Goal: Information Seeking & Learning: Learn about a topic

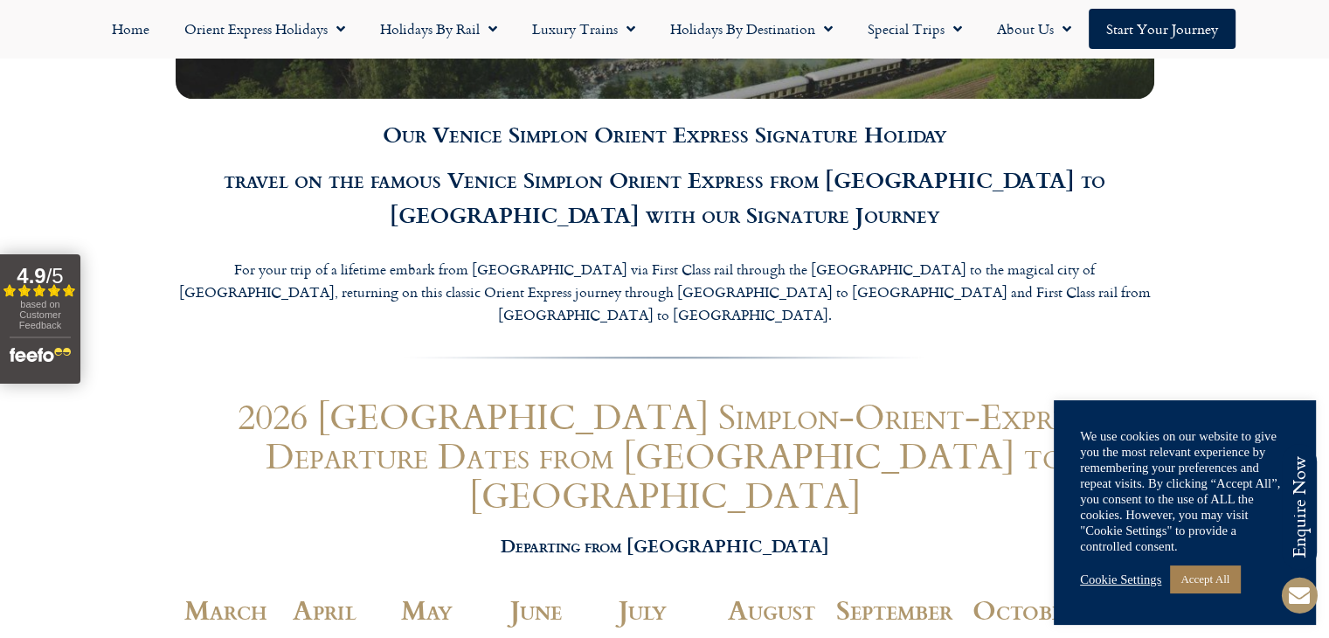
scroll to position [5144, 0]
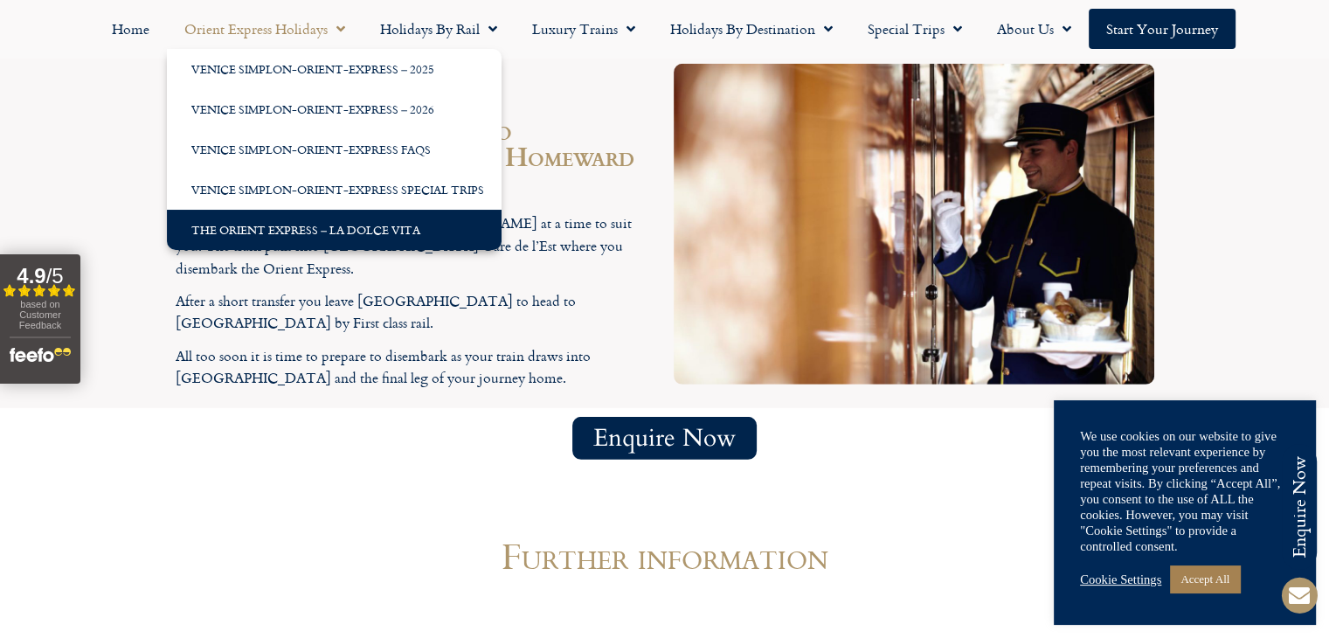
click at [359, 231] on link "The Orient Express – La Dolce Vita" at bounding box center [334, 230] width 335 height 40
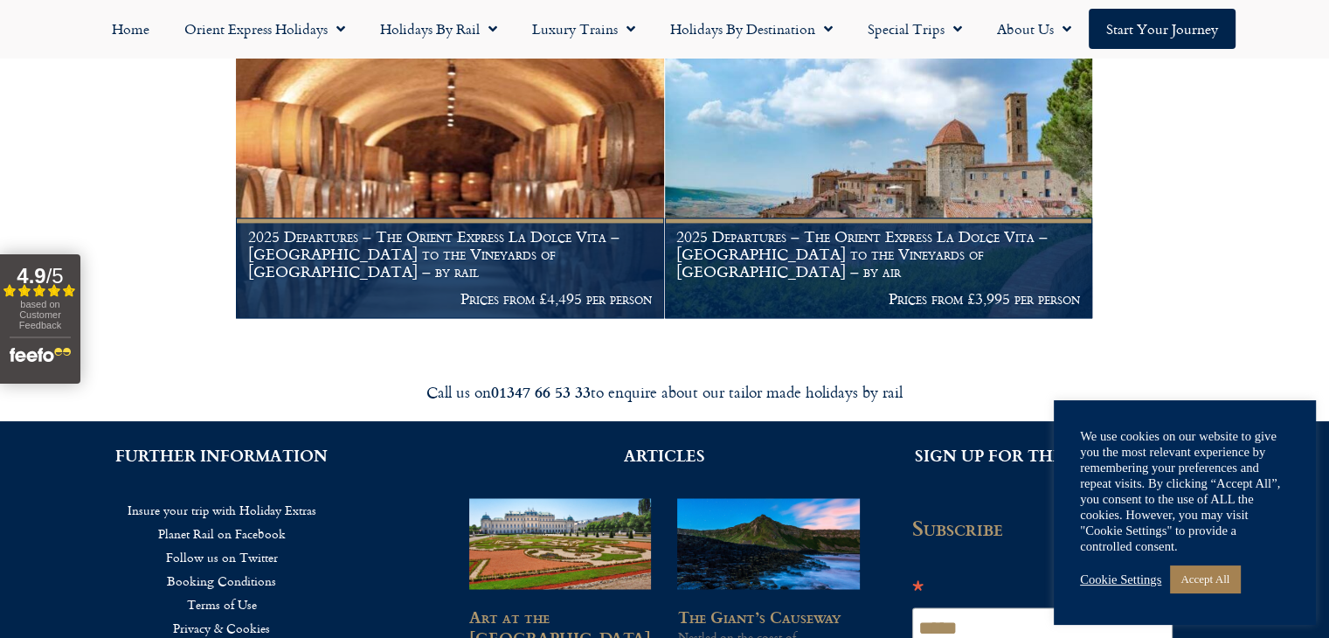
scroll to position [2306, 0]
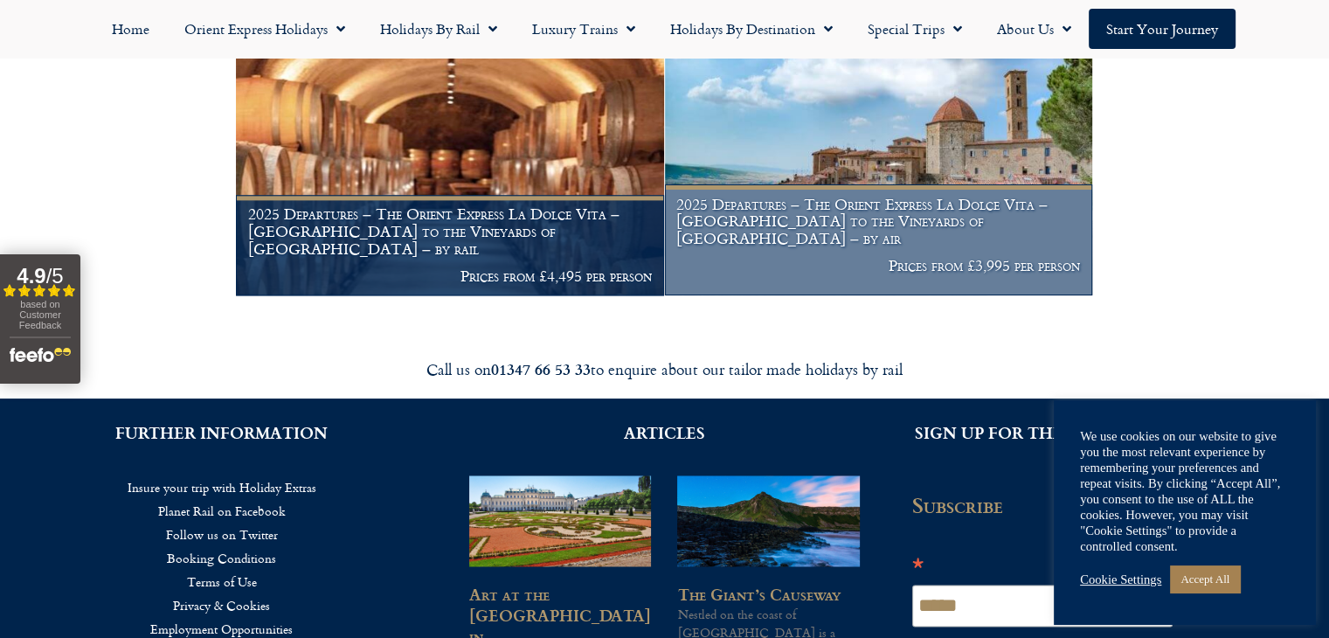
click at [893, 202] on img at bounding box center [878, 150] width 427 height 291
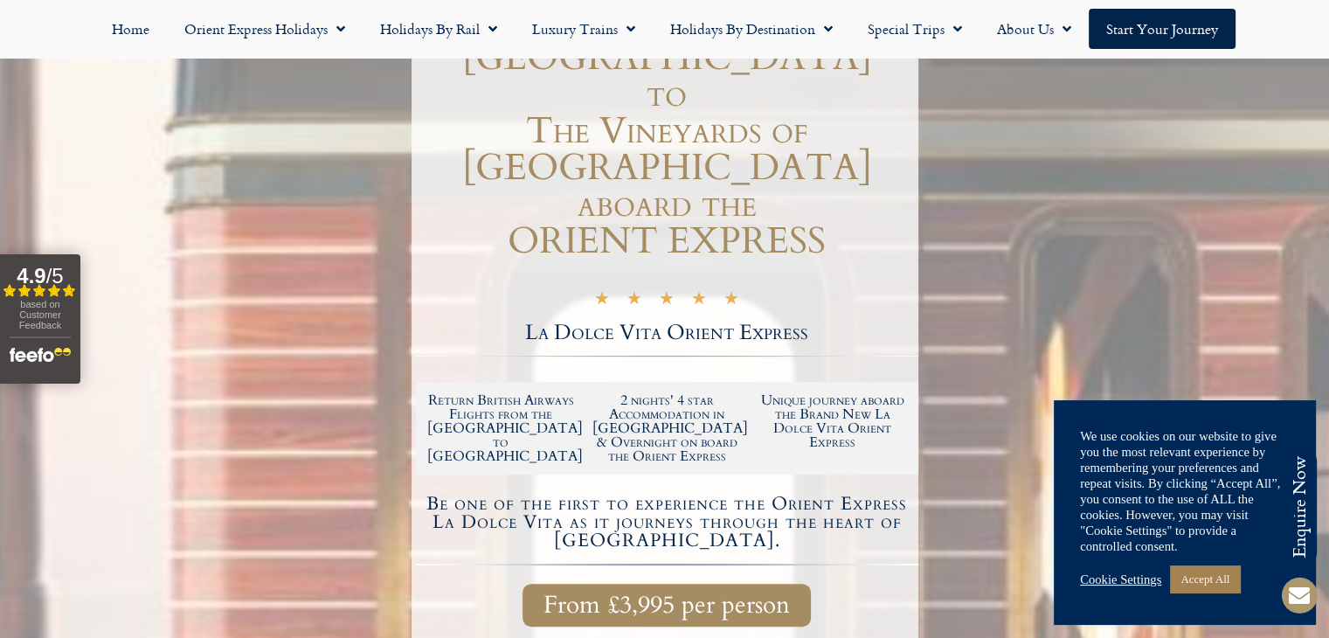
scroll to position [30, 0]
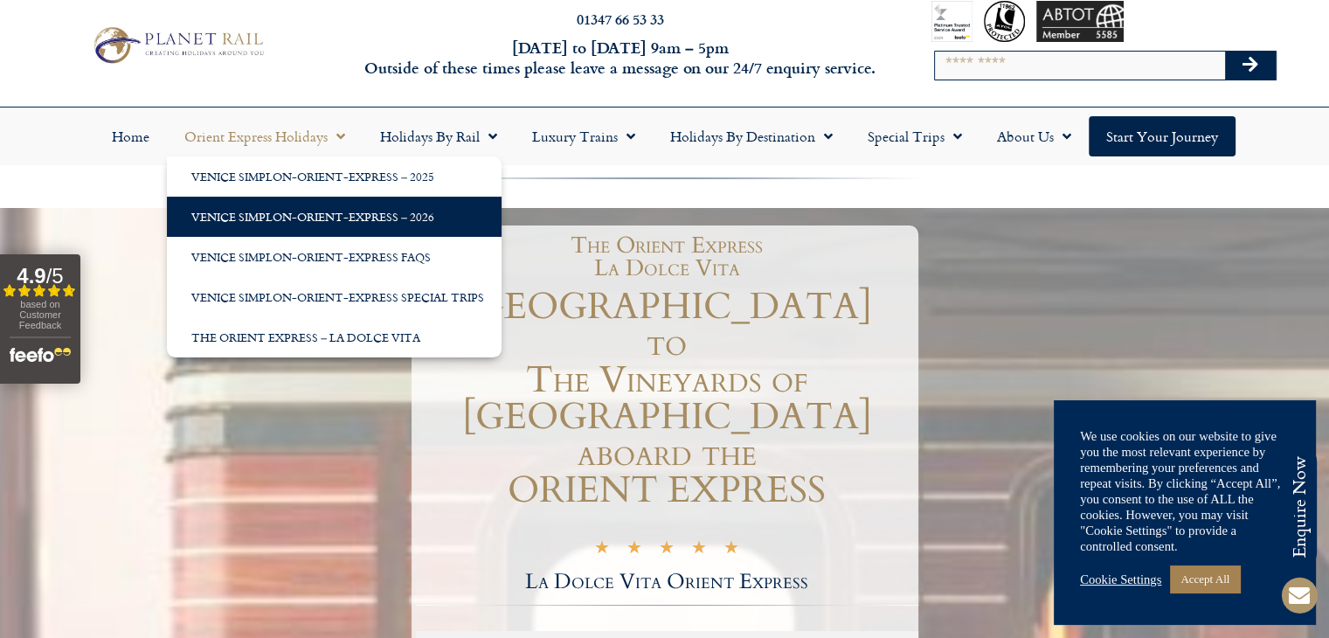
click at [380, 218] on link "Venice Simplon-Orient-Express – 2026" at bounding box center [334, 217] width 335 height 40
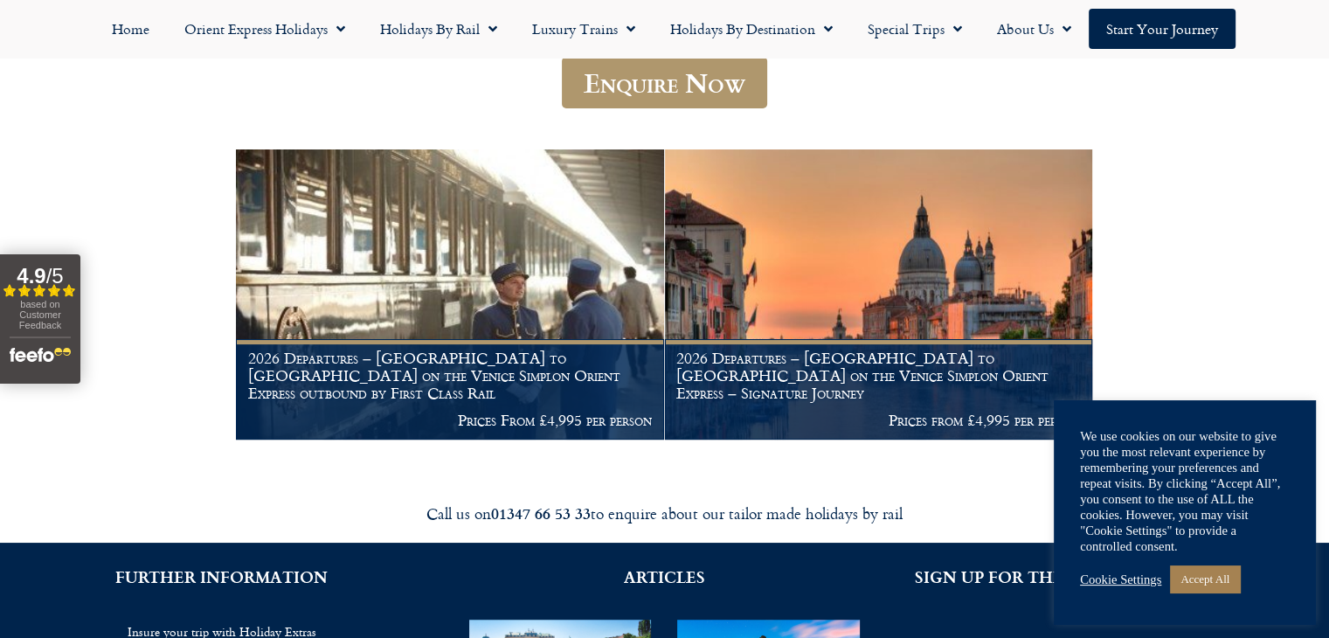
scroll to position [280, 0]
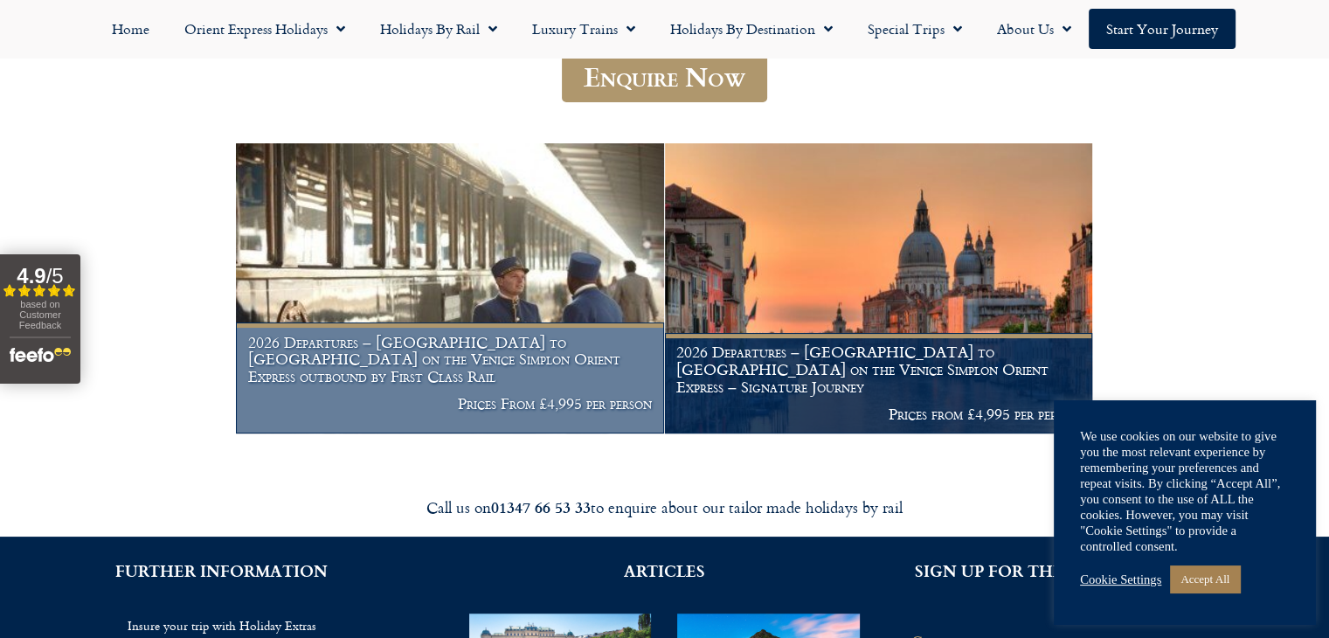
click at [406, 393] on figcaption "2026 Departures – [GEOGRAPHIC_DATA] to [GEOGRAPHIC_DATA] on the Venice Simplon …" at bounding box center [449, 377] width 427 height 111
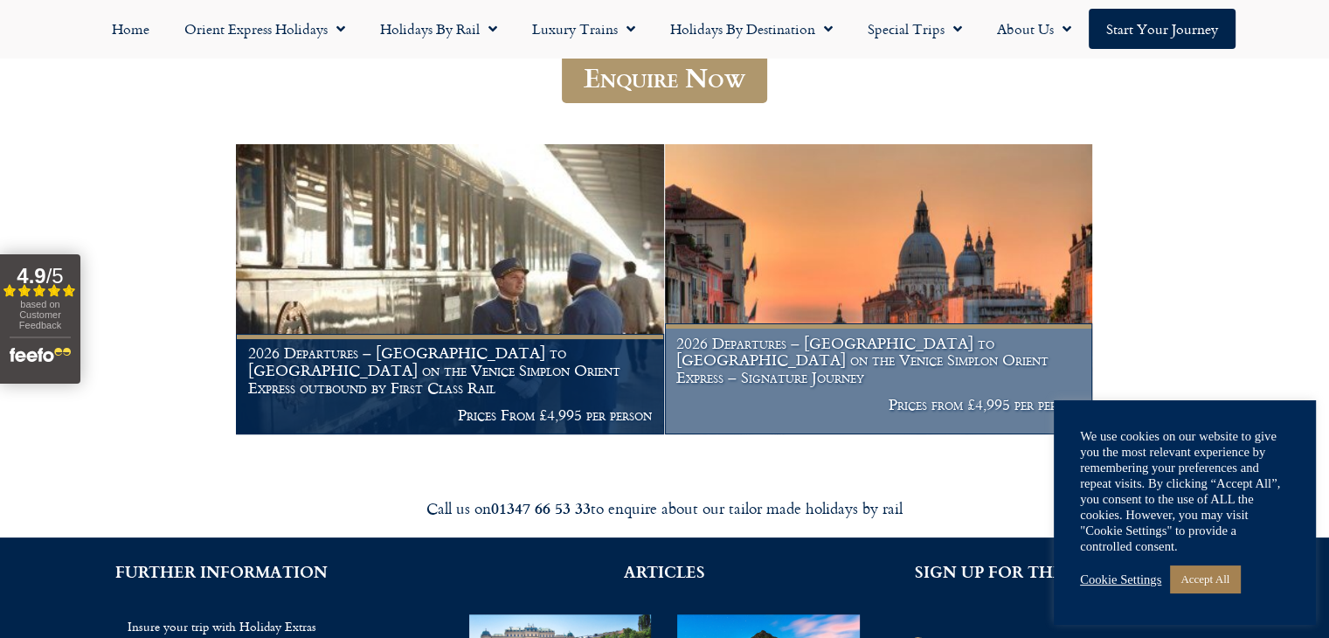
click at [895, 257] on img at bounding box center [878, 289] width 427 height 291
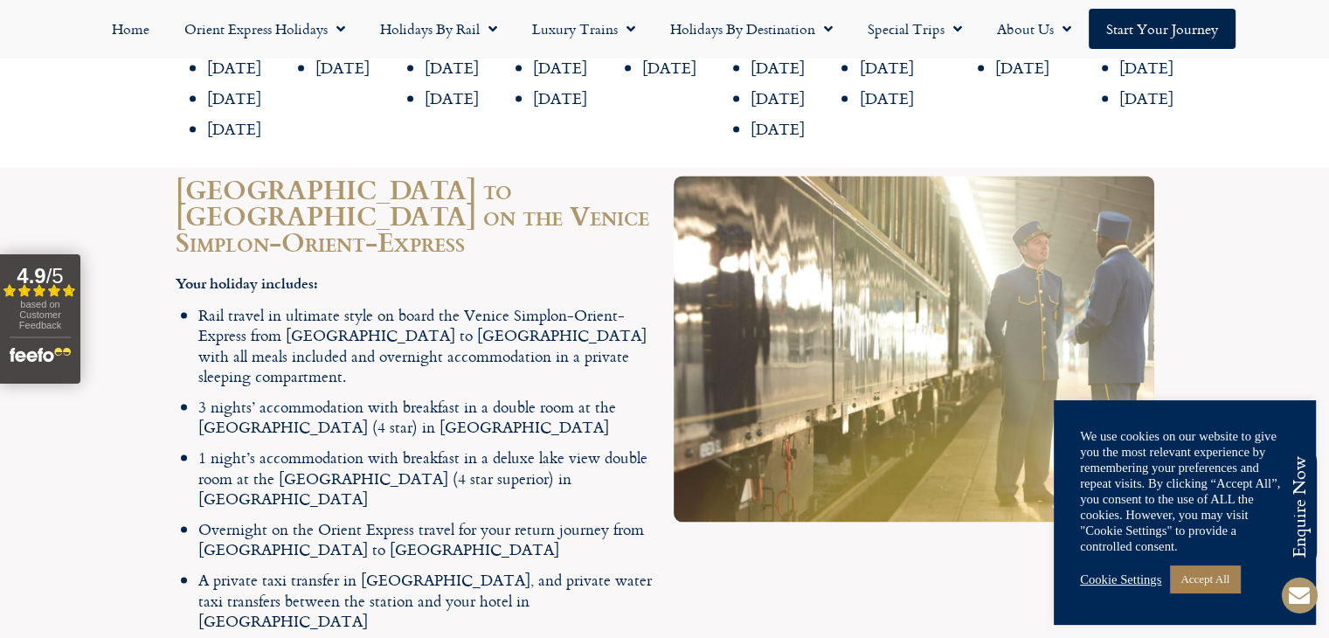
scroll to position [2621, 0]
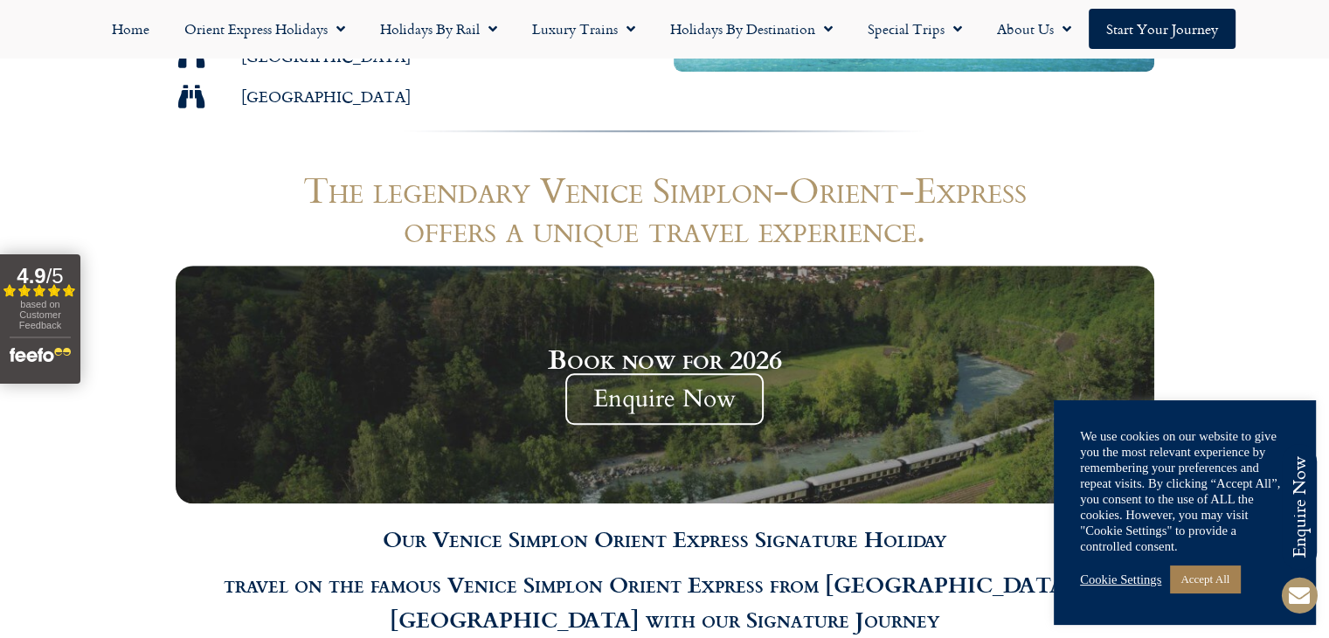
scroll to position [5422, 0]
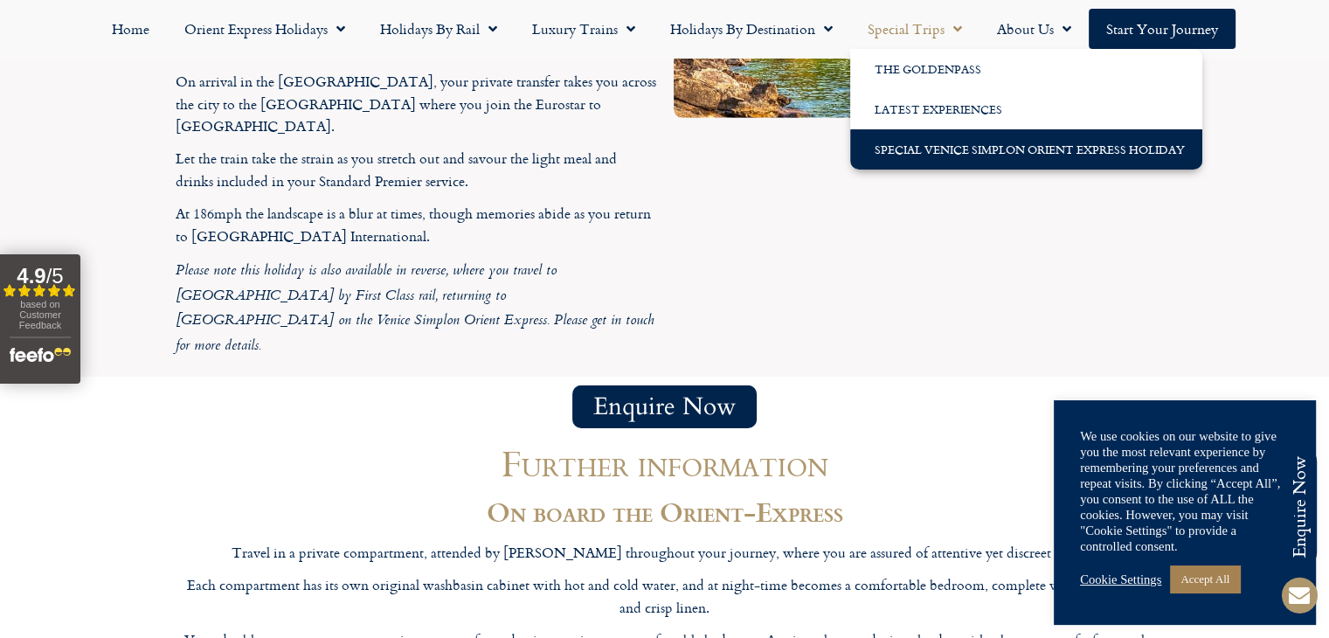
click at [960, 156] on link "Special Venice Simplon Orient Express Holiday" at bounding box center [1026, 149] width 352 height 40
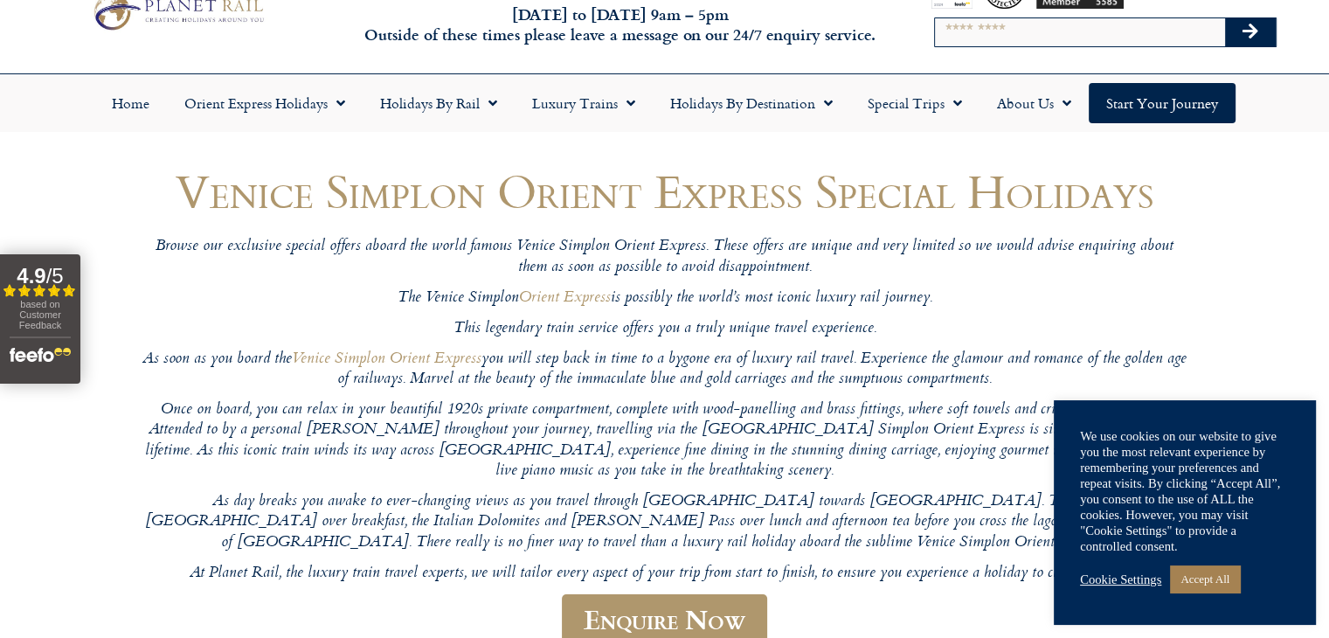
scroll to position [59, 0]
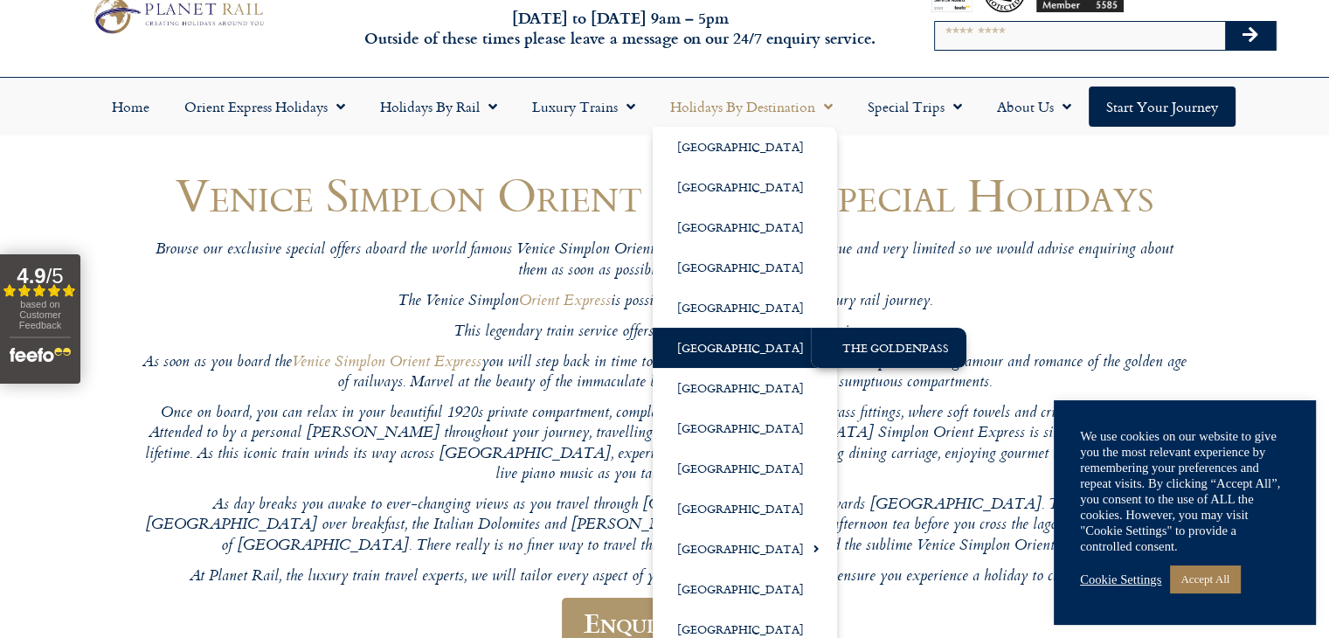
click at [870, 340] on link "The GoldenPass" at bounding box center [888, 348] width 155 height 40
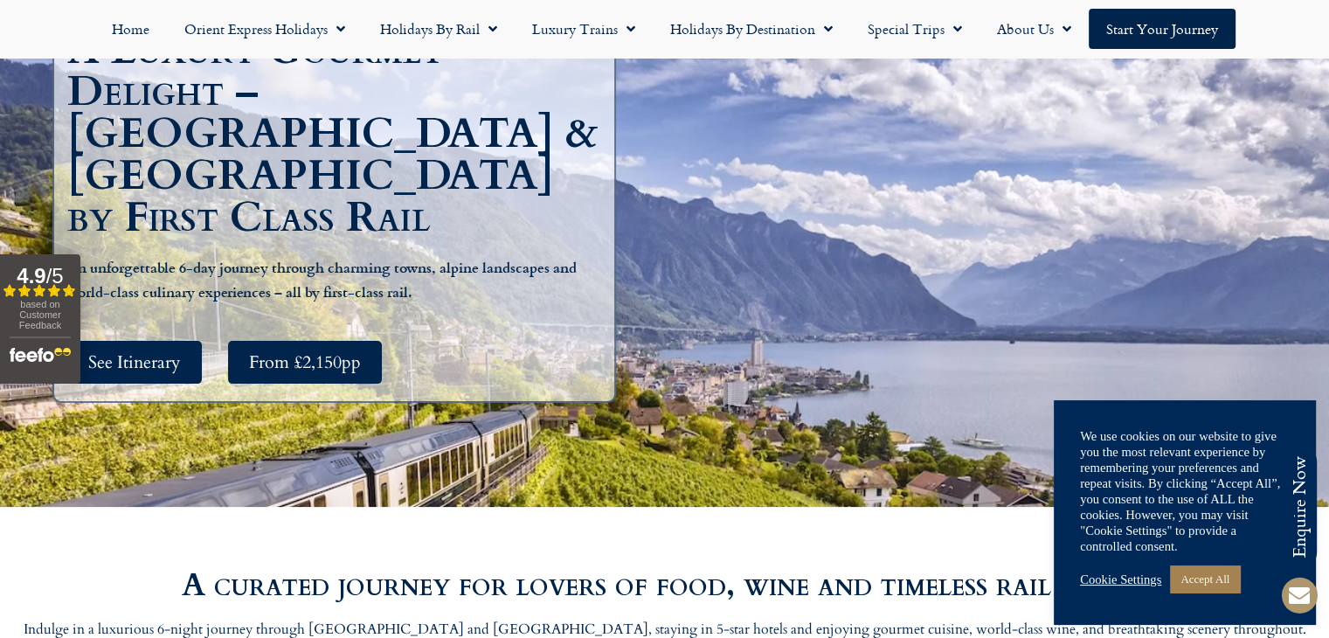
scroll to position [165, 0]
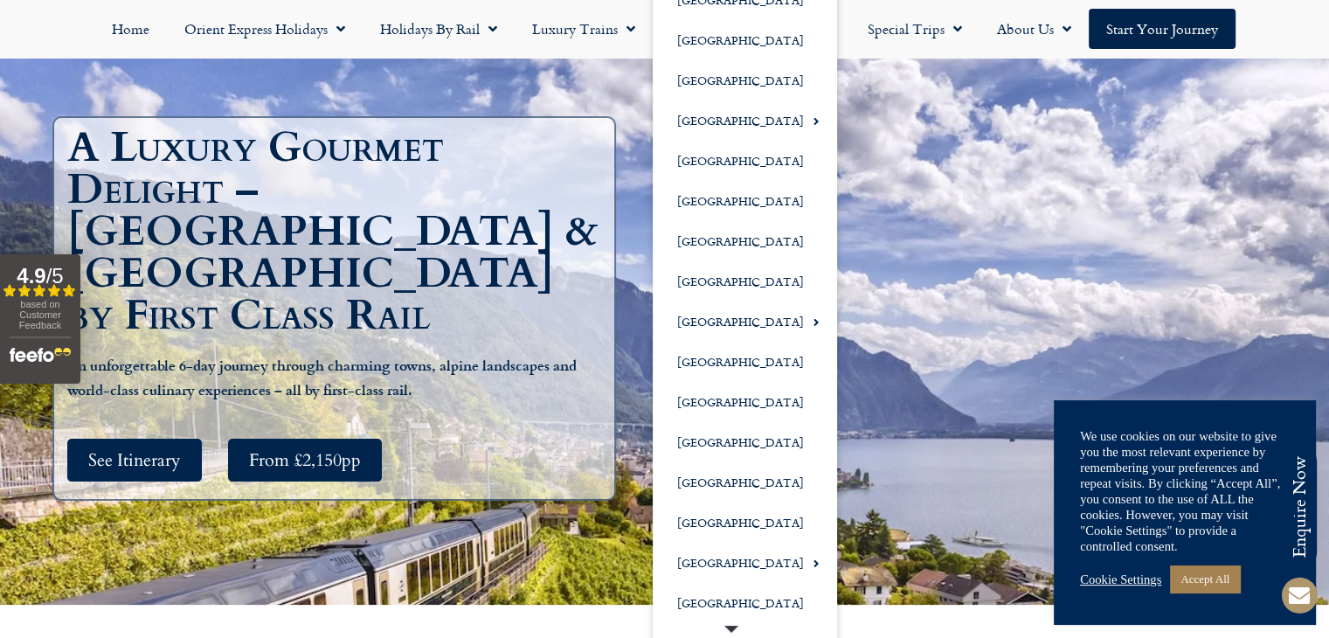
click at [725, 626] on span "Menu" at bounding box center [731, 632] width 14 height 14
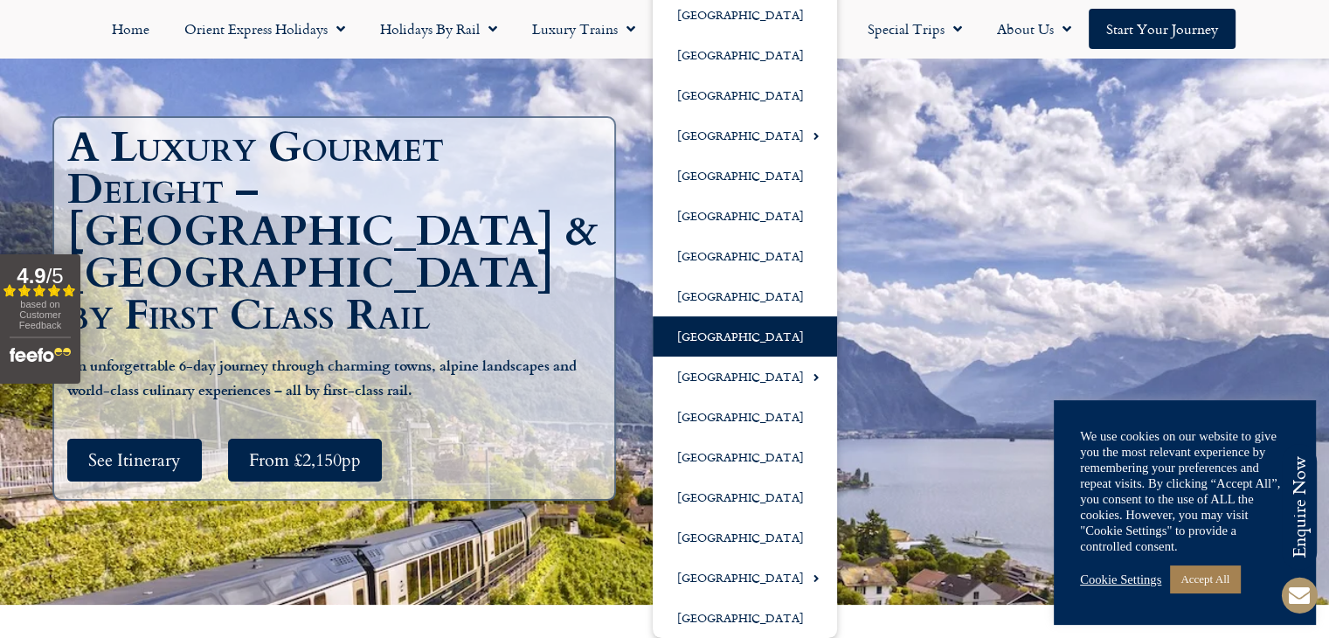
click at [701, 343] on link "[GEOGRAPHIC_DATA]" at bounding box center [745, 336] width 184 height 40
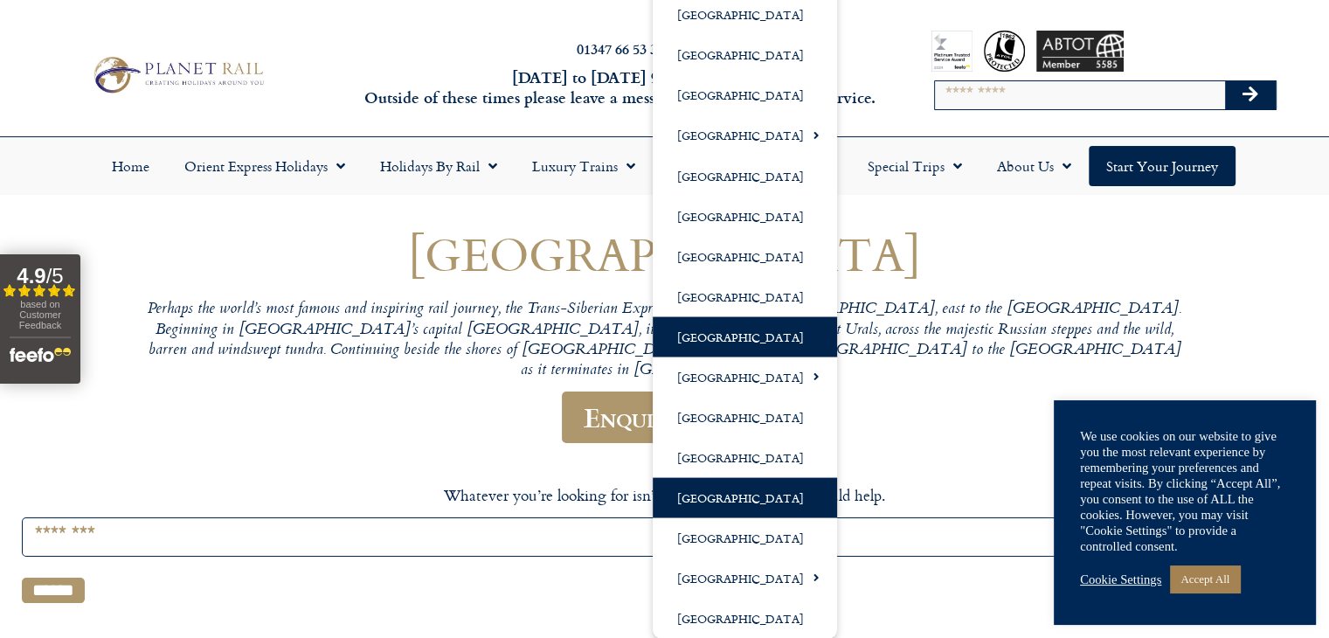
click at [703, 491] on link "[GEOGRAPHIC_DATA]" at bounding box center [745, 497] width 184 height 40
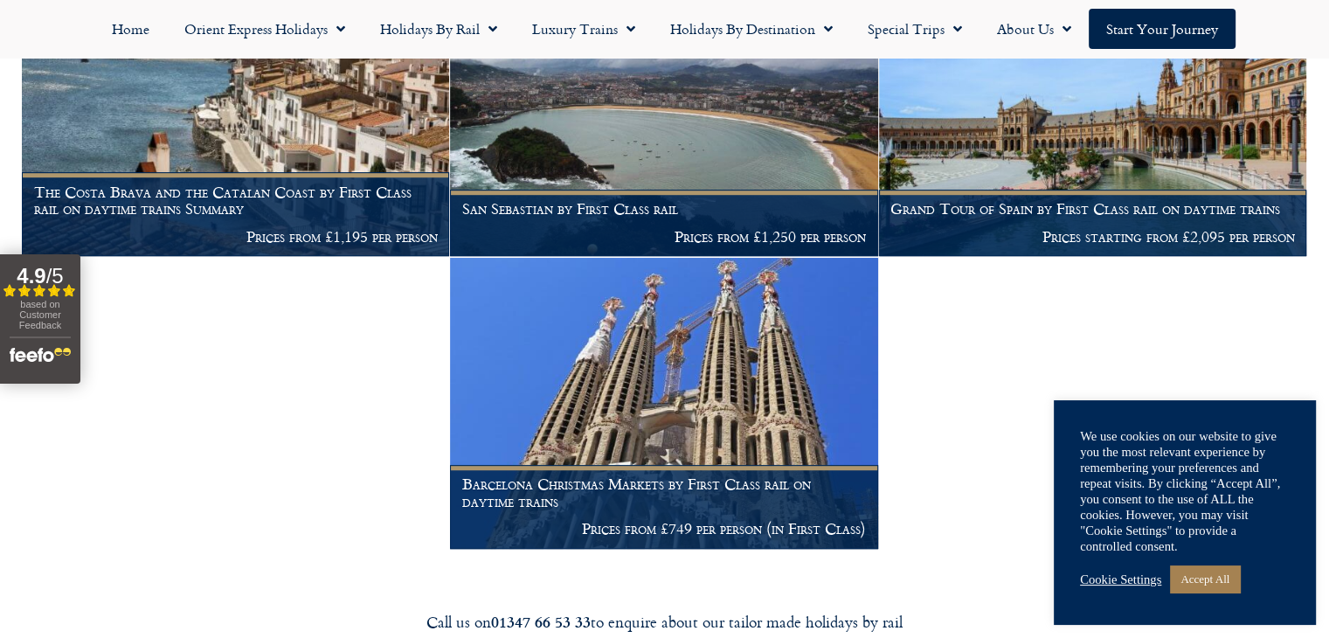
scroll to position [998, 0]
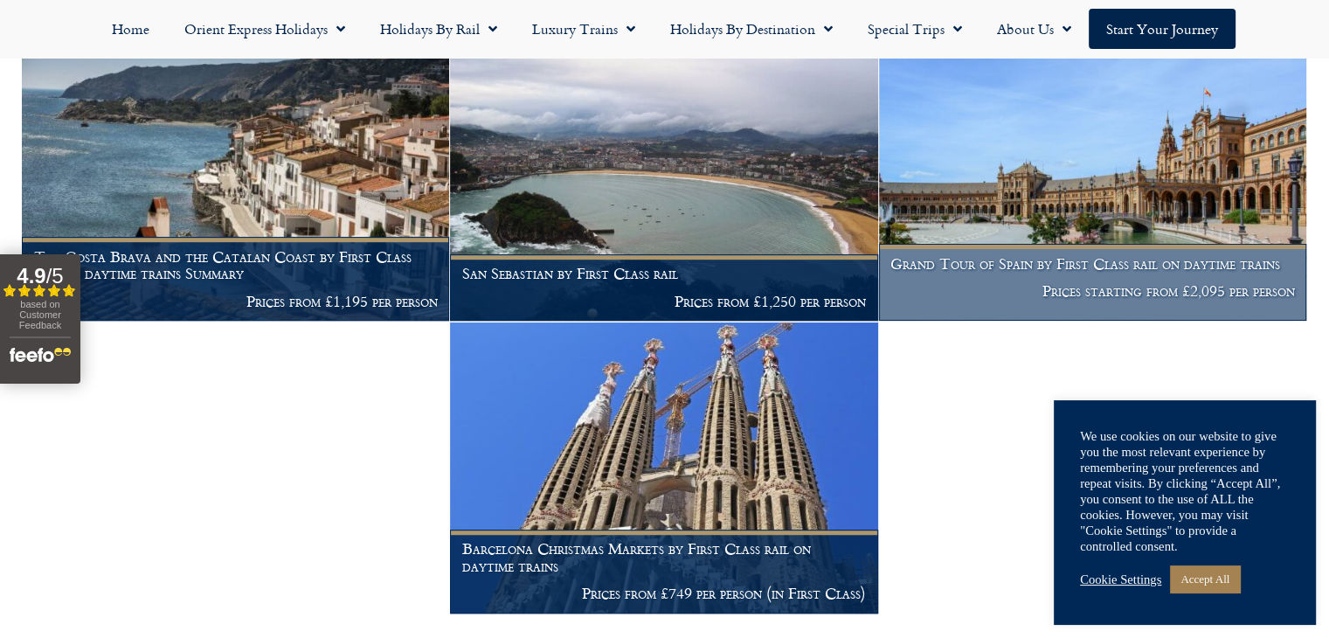
click at [1153, 190] on img at bounding box center [1092, 175] width 427 height 291
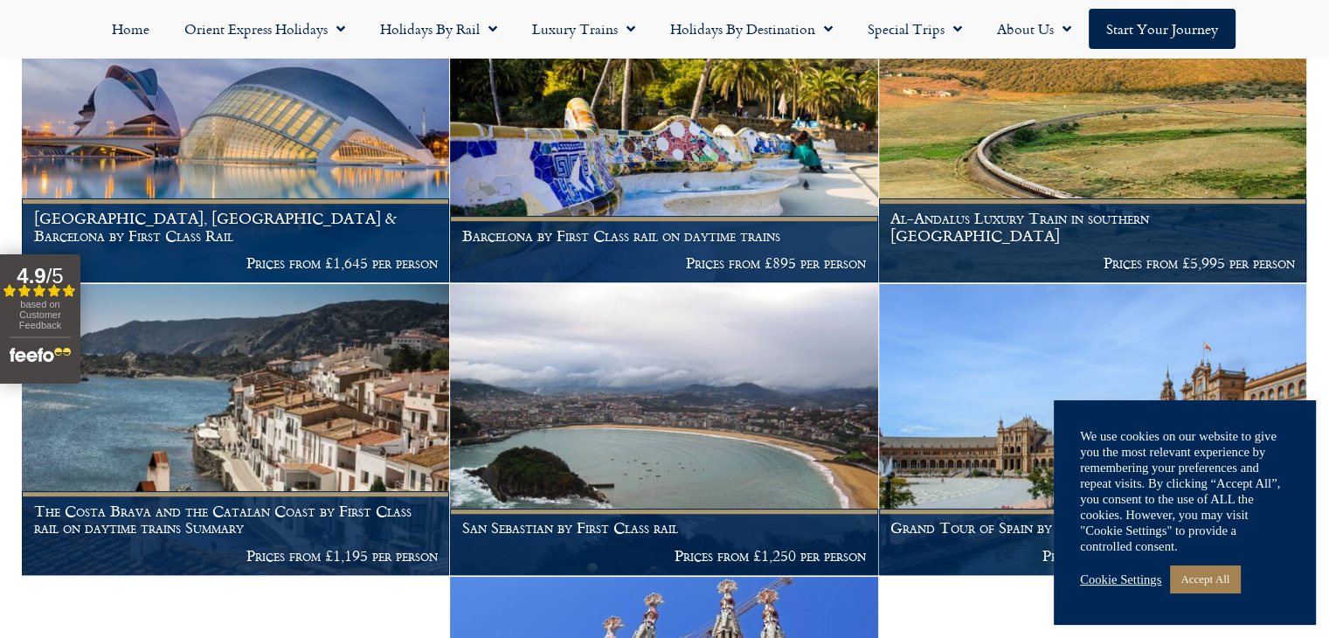
scroll to position [748, 0]
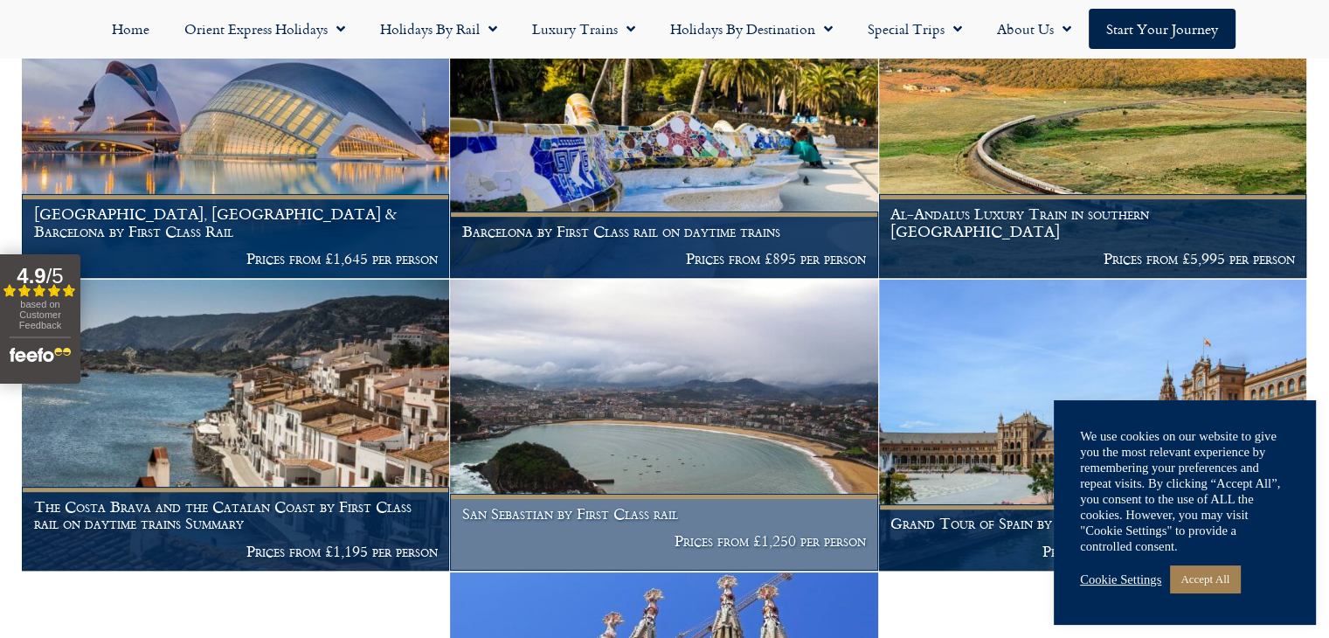
click at [723, 390] on img at bounding box center [663, 425] width 427 height 291
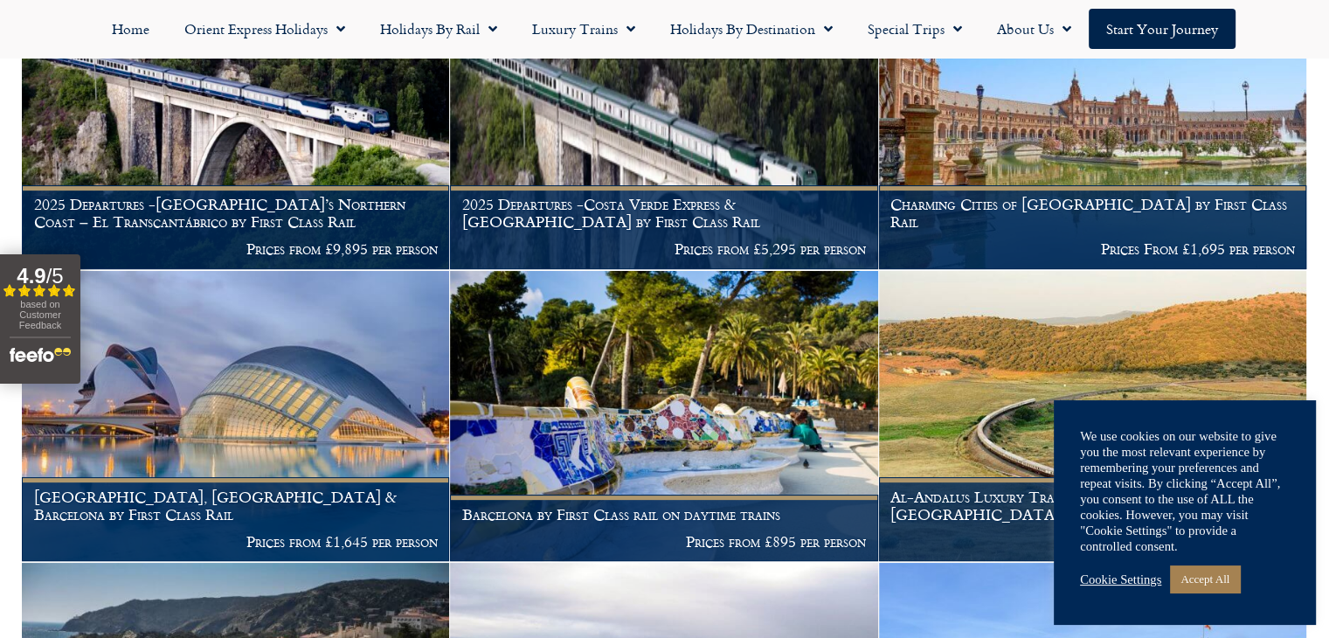
scroll to position [499, 0]
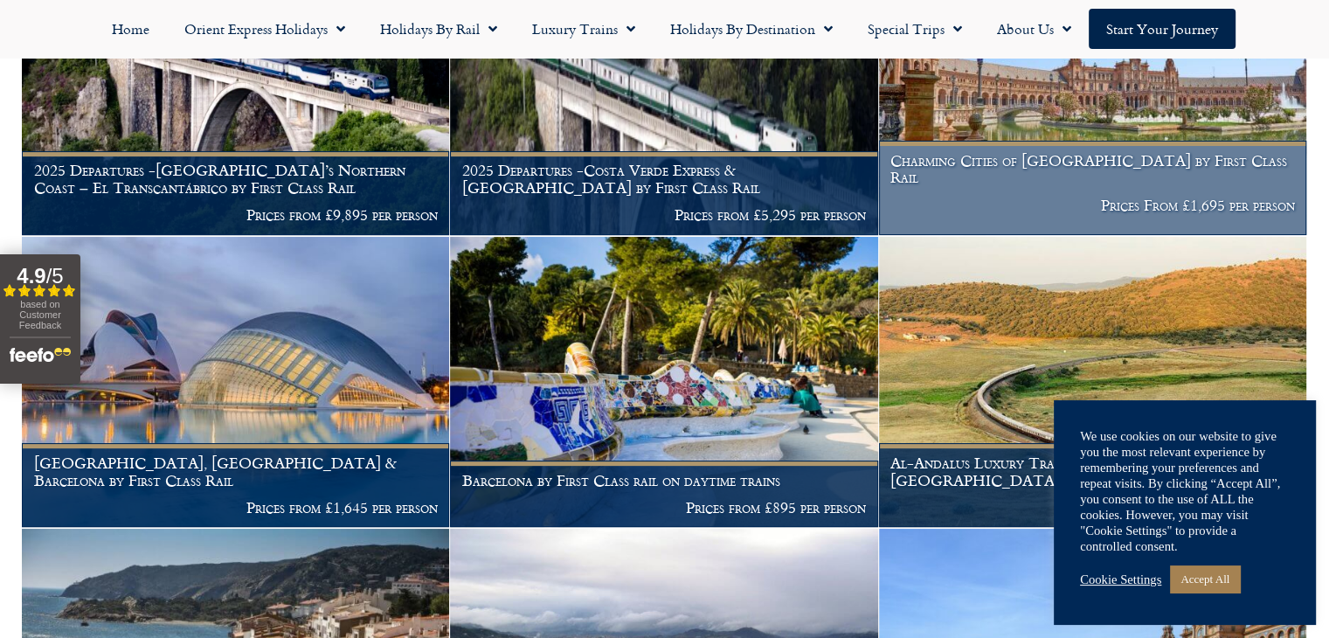
click at [1111, 102] on img at bounding box center [1092, 89] width 427 height 291
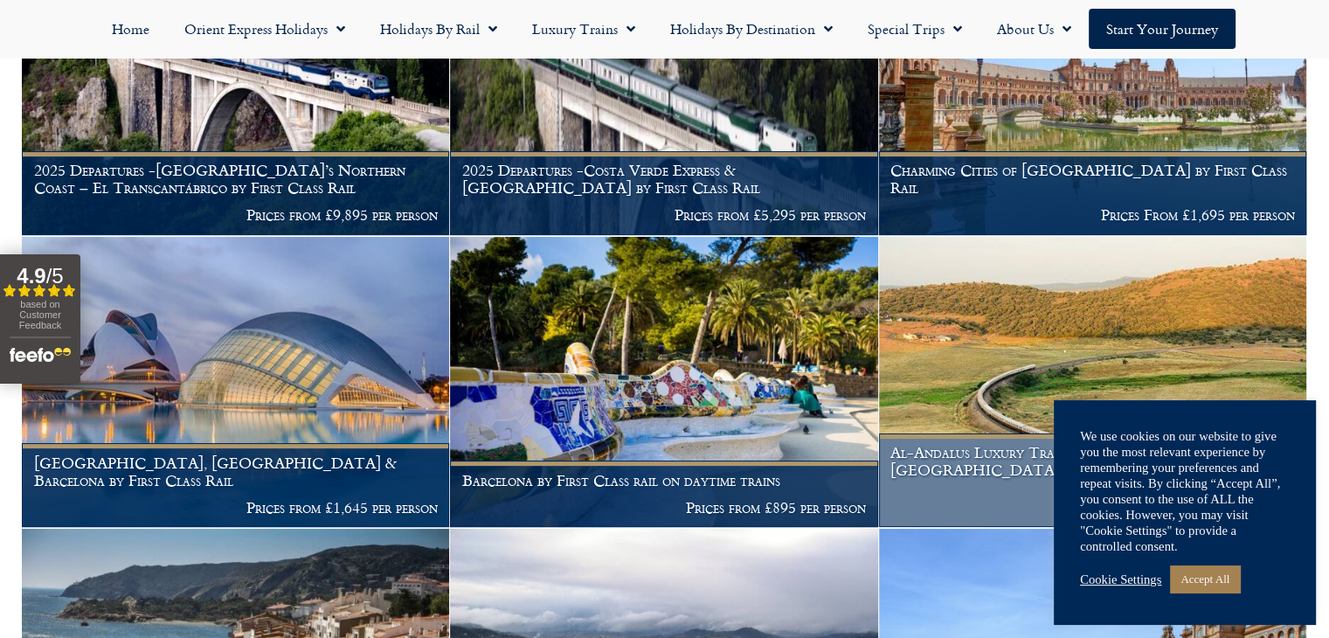
click at [1000, 462] on figcaption "Al-Andalus Luxury Train in southern Spain Prices from £5,995 per person" at bounding box center [1092, 480] width 427 height 94
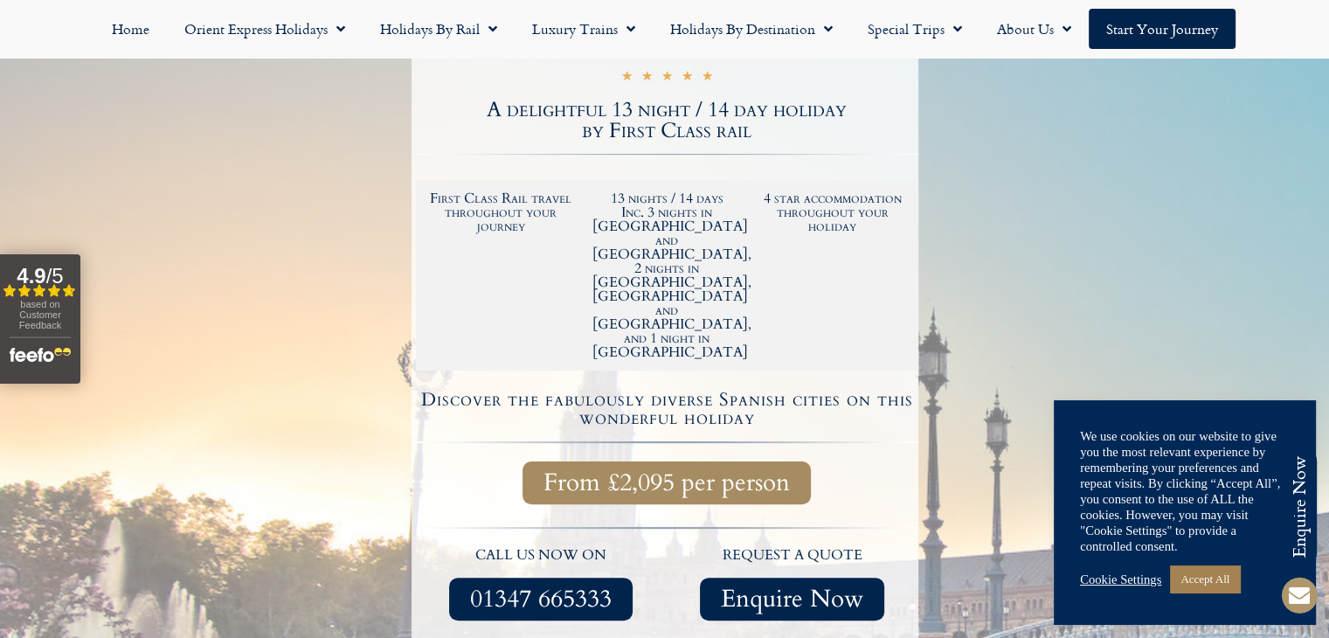
scroll to position [364, 0]
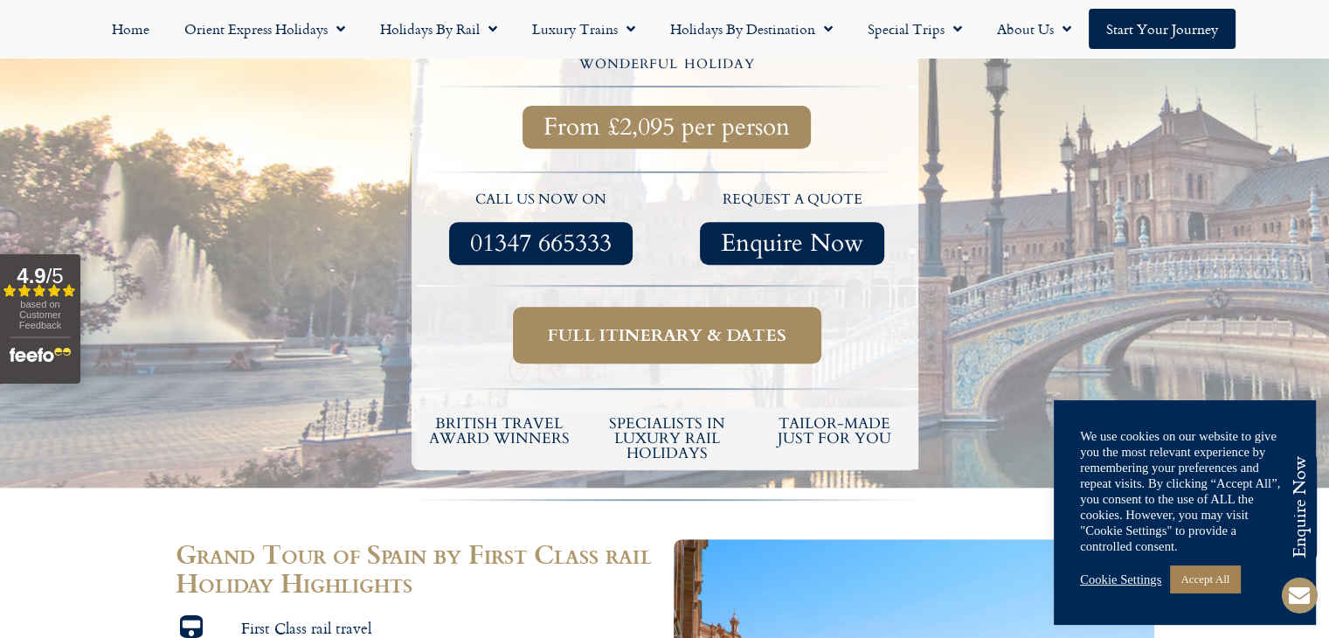
scroll to position [766, 0]
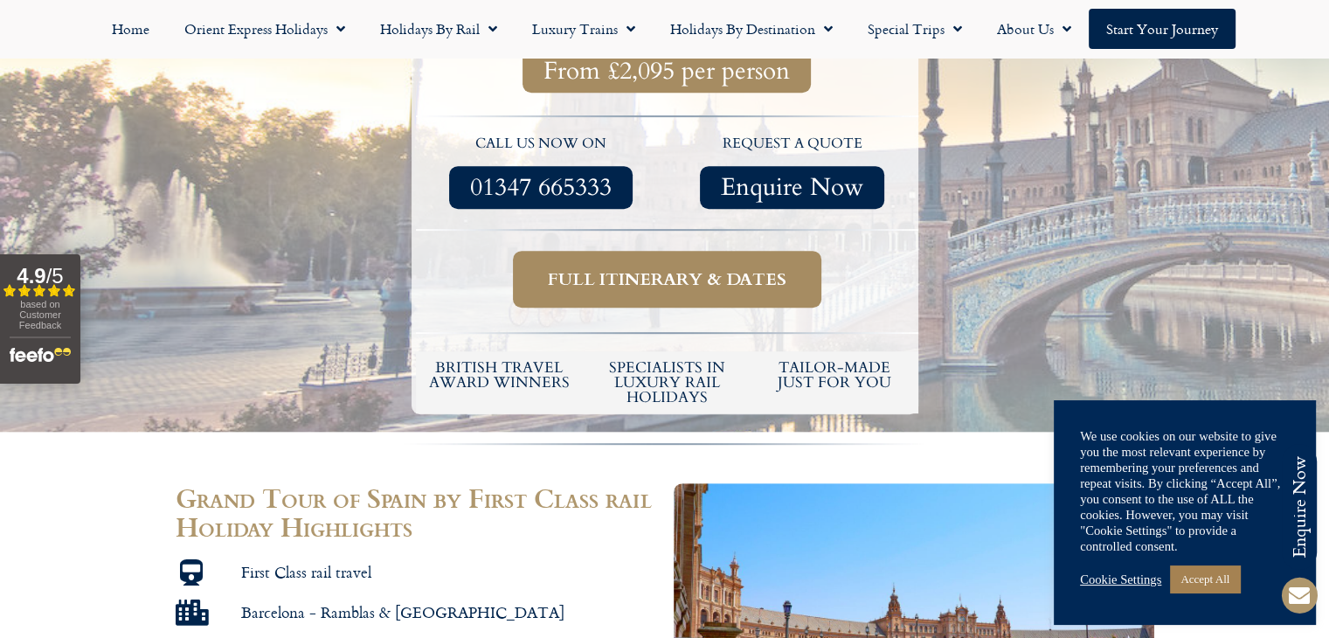
click at [632, 268] on span "Full itinerary & dates" at bounding box center [667, 279] width 238 height 22
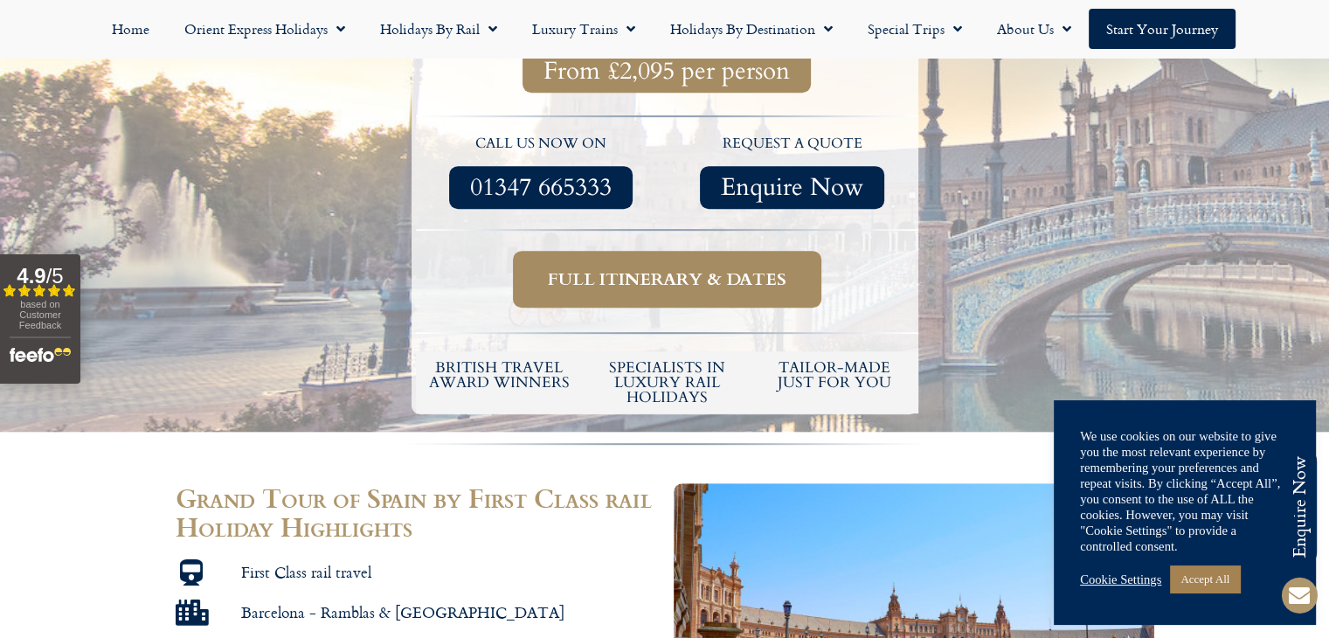
click at [632, 268] on span "Full itinerary & dates" at bounding box center [667, 279] width 238 height 22
click at [792, 176] on span "Enquire Now" at bounding box center [792, 187] width 142 height 22
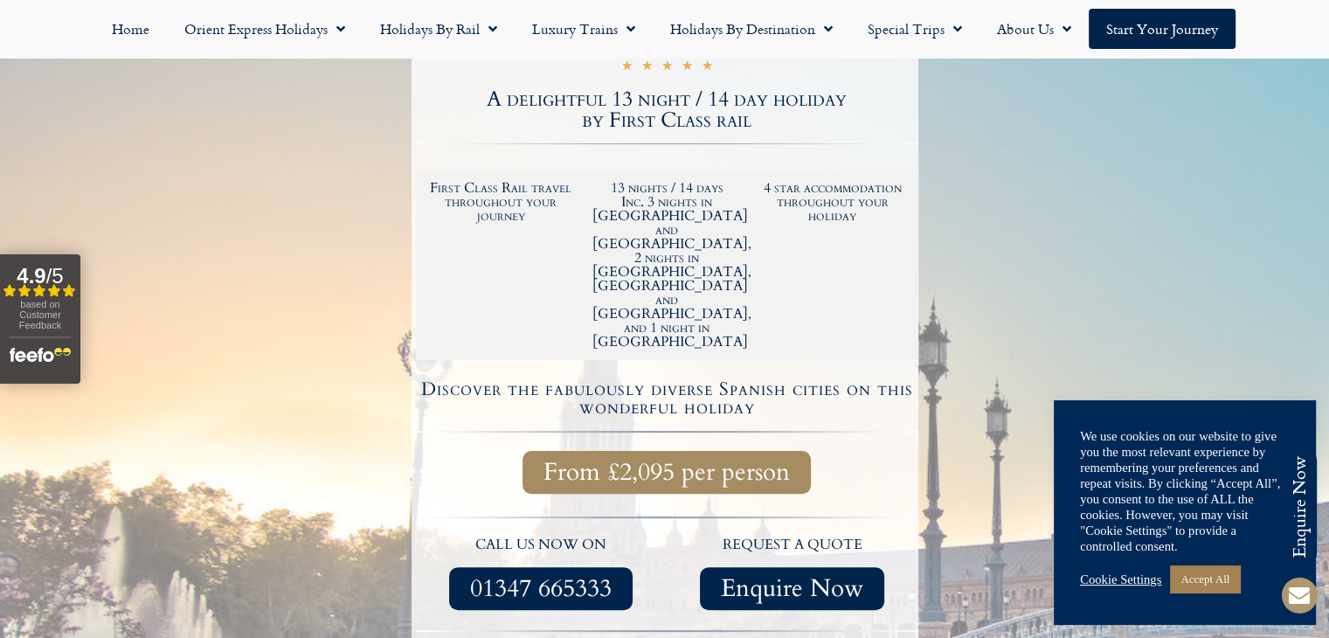
scroll to position [364, 0]
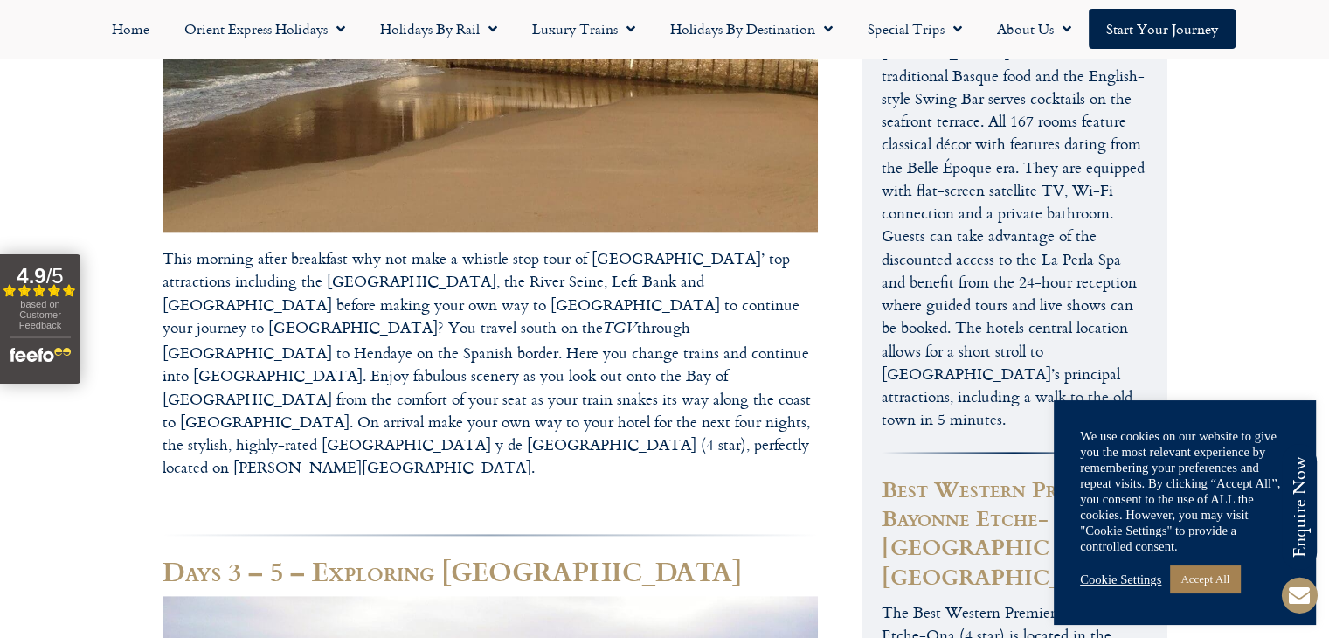
scroll to position [234, 0]
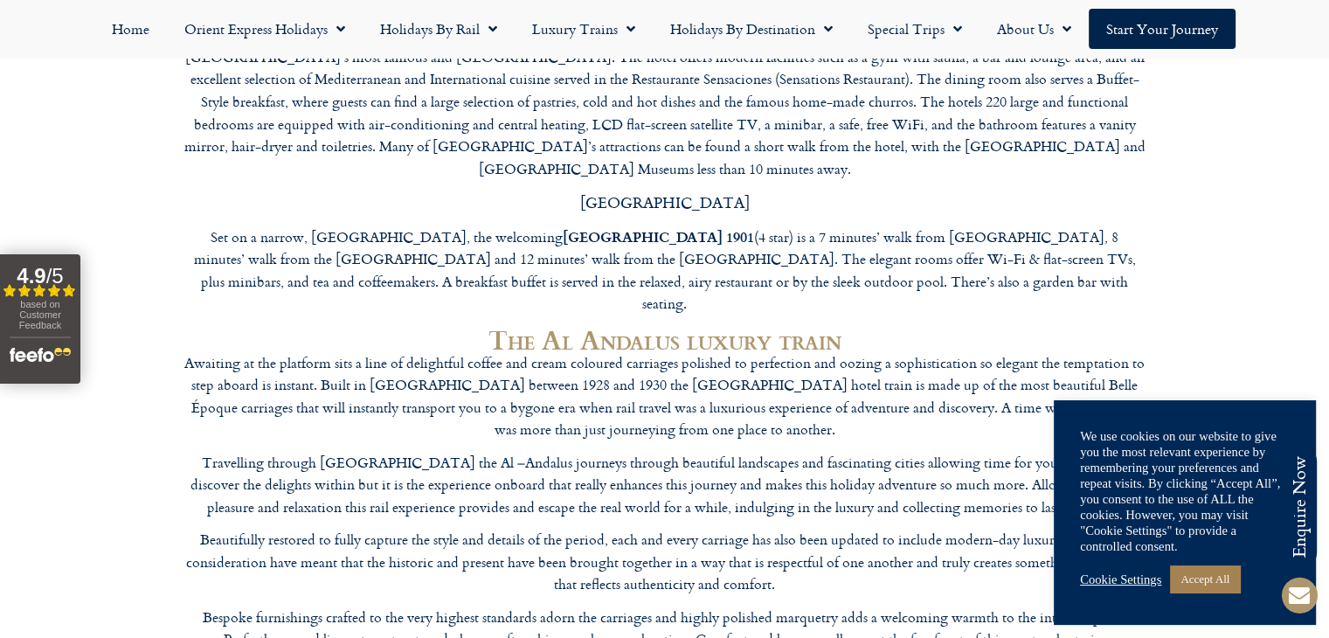
scroll to position [8986, 0]
